Goal: Information Seeking & Learning: Understand process/instructions

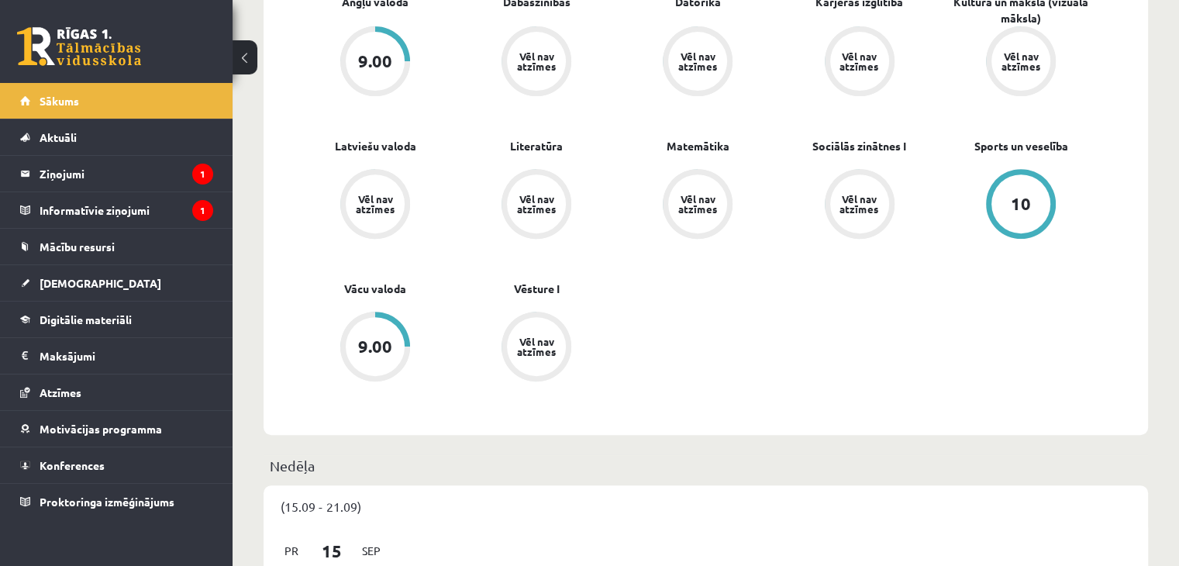
scroll to position [608, 0]
click at [164, 318] on link "Digitālie materiāli" at bounding box center [116, 319] width 193 height 36
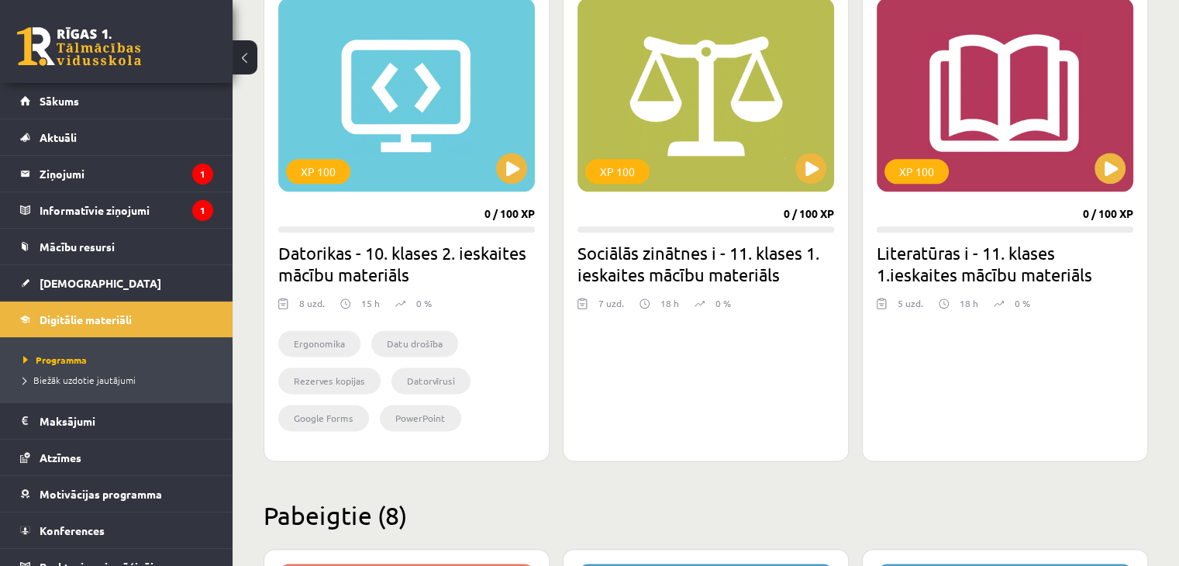
scroll to position [1975, 0]
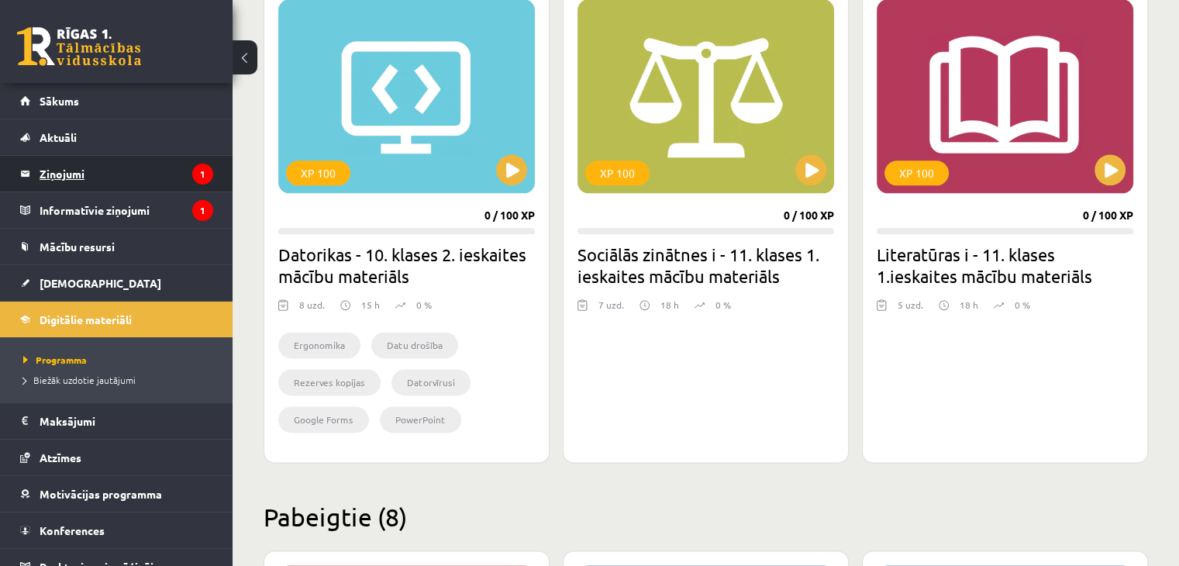
click at [173, 170] on legend "Ziņojumi 1" at bounding box center [127, 174] width 174 height 36
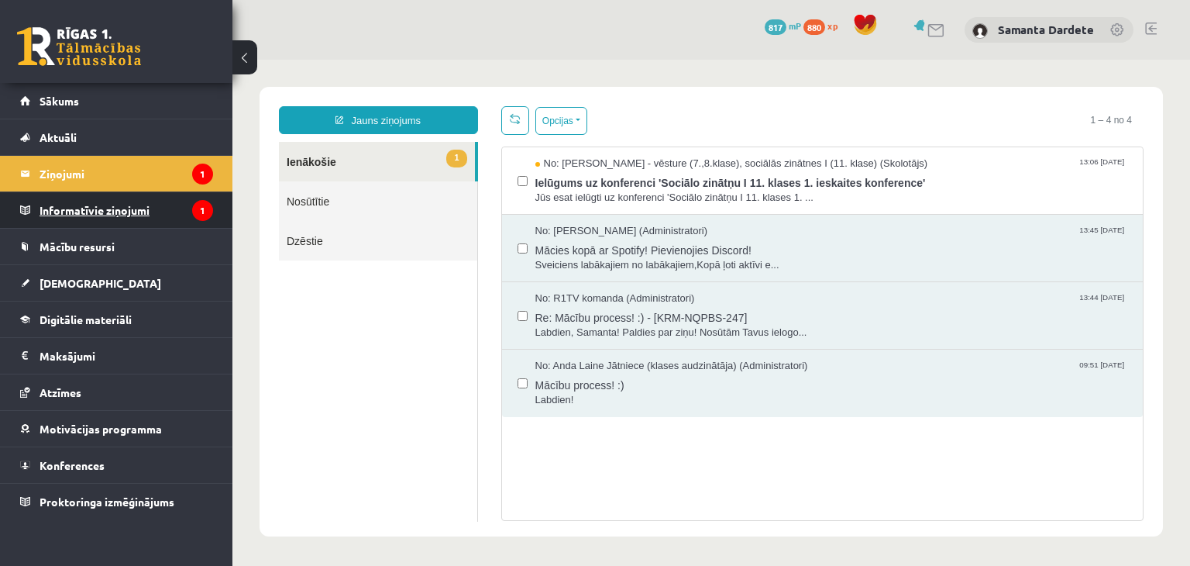
click at [150, 213] on legend "Informatīvie ziņojumi 1" at bounding box center [127, 210] width 174 height 36
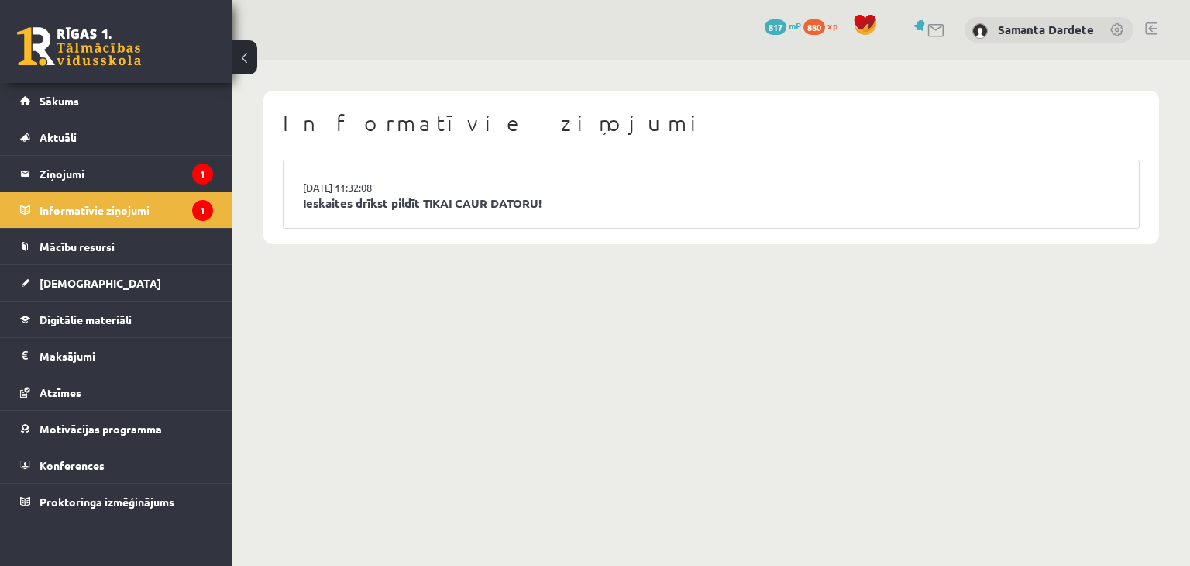
click at [333, 212] on link "Ieskaites drīkst pildīt TIKAI CAUR DATORU!" at bounding box center [711, 204] width 817 height 18
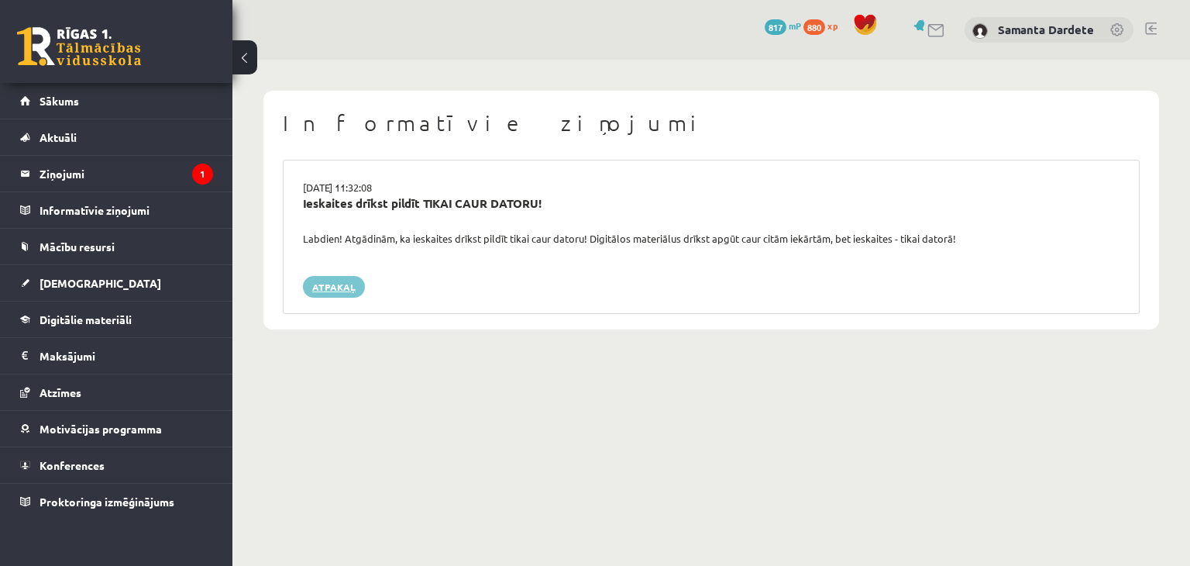
click at [330, 285] on link "Atpakaļ" at bounding box center [334, 287] width 62 height 22
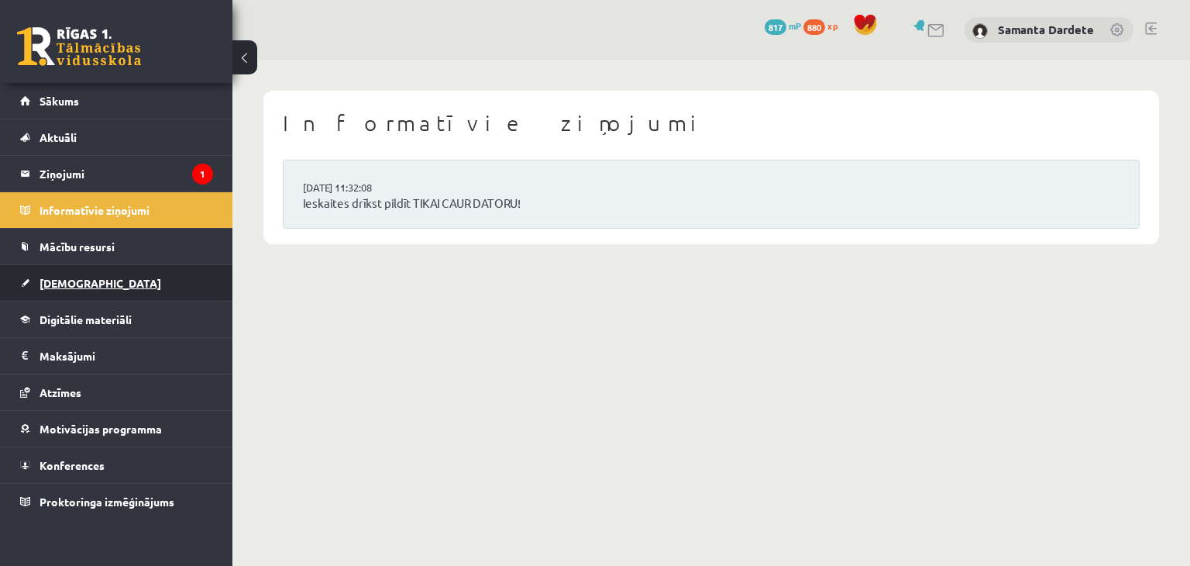
click at [77, 285] on span "[DEMOGRAPHIC_DATA]" at bounding box center [101, 283] width 122 height 14
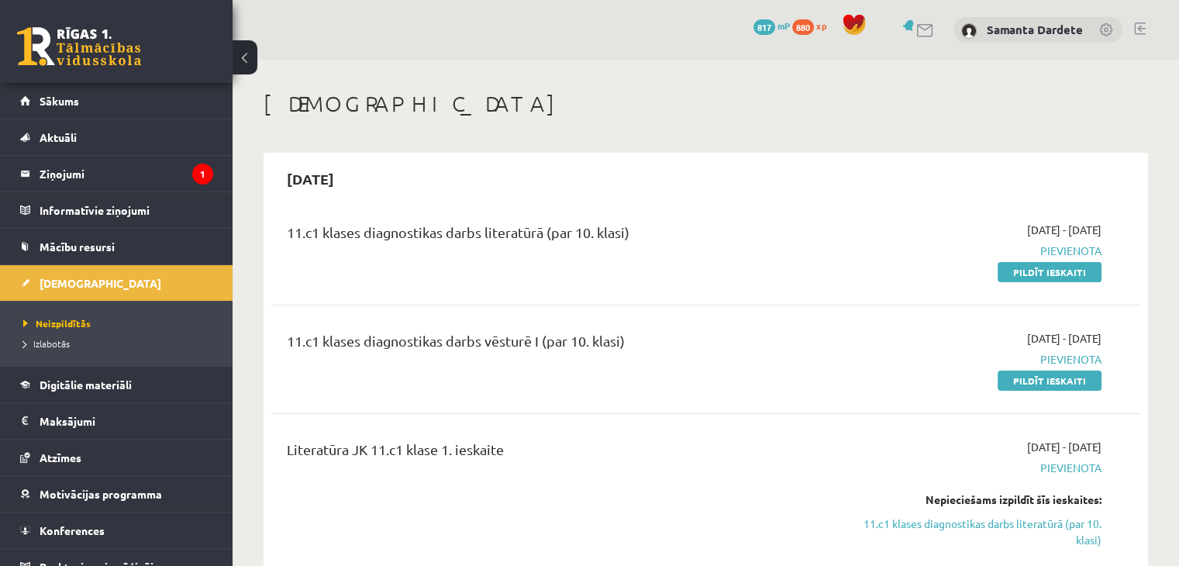
drag, startPoint x: 1009, startPoint y: 270, endPoint x: 725, endPoint y: 78, distance: 343.3
click at [1009, 270] on link "Pildīt ieskaiti" at bounding box center [1049, 272] width 104 height 20
click at [1079, 383] on link "Pildīt ieskaiti" at bounding box center [1049, 380] width 104 height 20
click at [676, 385] on div "11.c1 klases diagnostikas darbs vēsturē I (par 10. klasi)" at bounding box center [554, 359] width 559 height 58
click at [165, 164] on legend "Ziņojumi 1" at bounding box center [127, 174] width 174 height 36
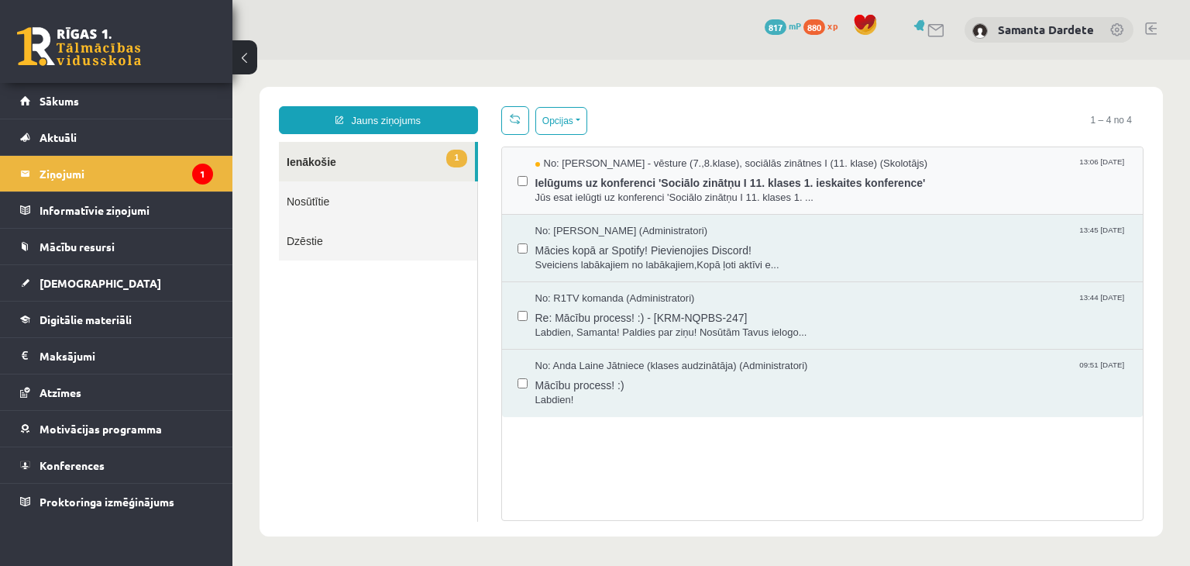
click at [658, 205] on div "No: Andris Garabidovičs - vēsture (7.,8.klase), sociālās zinātnes I (11. klase)…" at bounding box center [823, 180] width 642 height 67
click at [653, 198] on span "Jūs esat ielūgti uz konferenci 'Sociālo zinātņu I 11. klases 1. ..." at bounding box center [831, 198] width 593 height 15
